Goal: Task Accomplishment & Management: Manage account settings

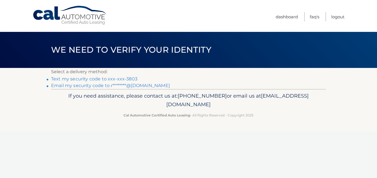
click at [80, 79] on link "Text my security code to xxx-xxx-3803" at bounding box center [94, 78] width 86 height 5
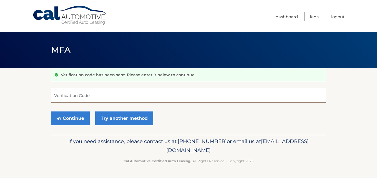
click at [84, 97] on input "Verification Code" at bounding box center [188, 96] width 275 height 14
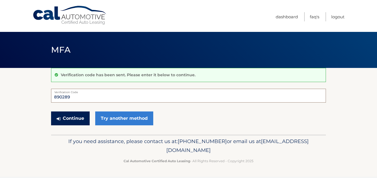
type input "890289"
click at [76, 120] on button "Continue" at bounding box center [70, 119] width 39 height 14
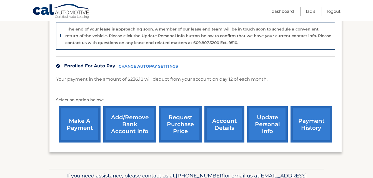
scroll to position [139, 0]
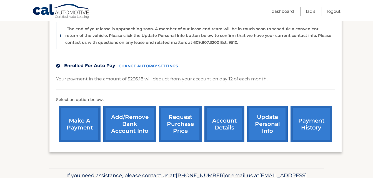
click at [220, 123] on link "account details" at bounding box center [224, 124] width 40 height 36
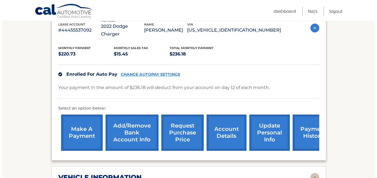
scroll to position [139, 0]
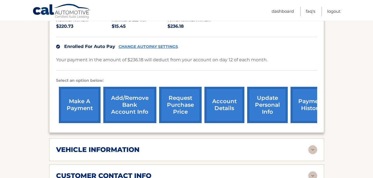
click at [179, 100] on link "request purchase price" at bounding box center [180, 105] width 42 height 36
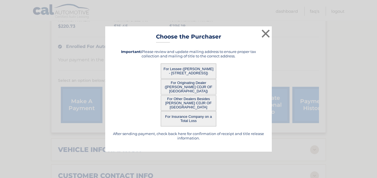
click at [189, 71] on button "For Lessee ([PERSON_NAME] - [STREET_ADDRESS])" at bounding box center [188, 71] width 55 height 15
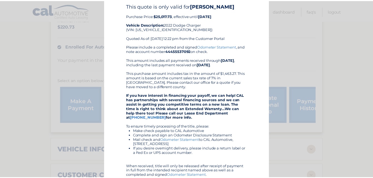
scroll to position [0, 0]
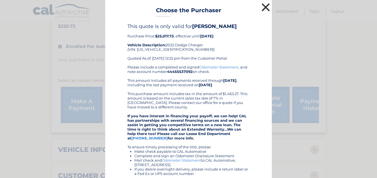
click at [263, 7] on button "×" at bounding box center [265, 7] width 11 height 11
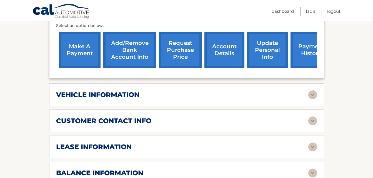
scroll to position [194, 0]
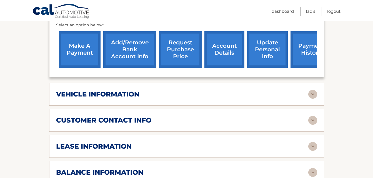
click at [313, 90] on img at bounding box center [312, 94] width 9 height 9
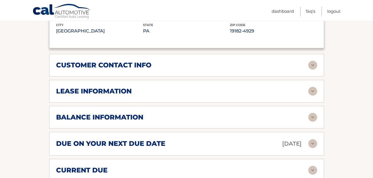
scroll to position [388, 0]
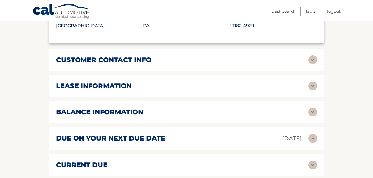
click at [311, 82] on img at bounding box center [312, 86] width 9 height 9
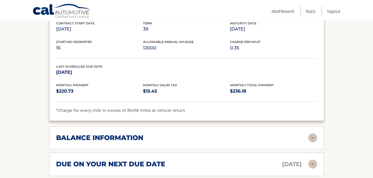
scroll to position [499, 0]
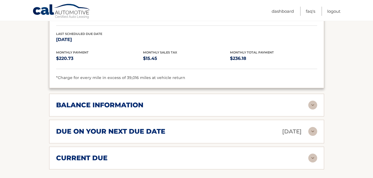
click at [310, 101] on img at bounding box center [312, 105] width 9 height 9
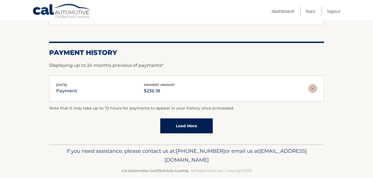
scroll to position [711, 0]
